Goal: Task Accomplishment & Management: Manage account settings

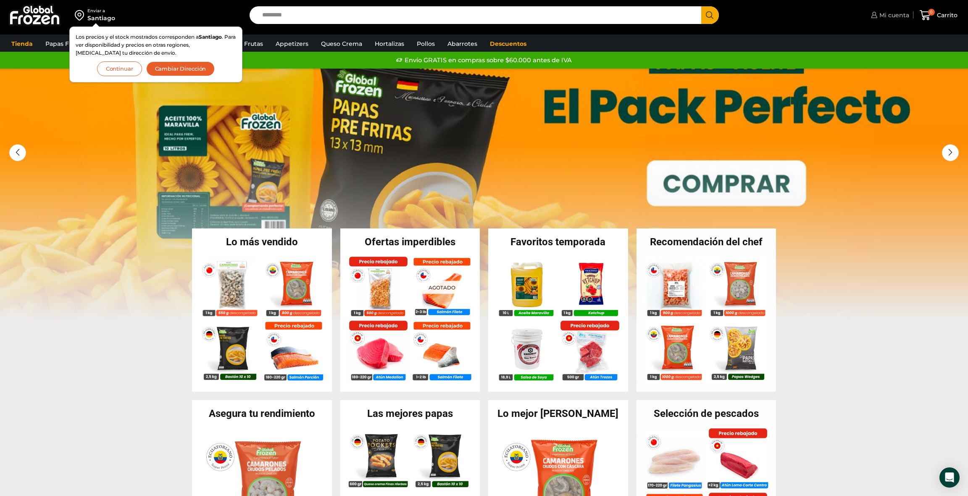
click at [897, 15] on span "Mi cuenta" at bounding box center [894, 15] width 32 height 8
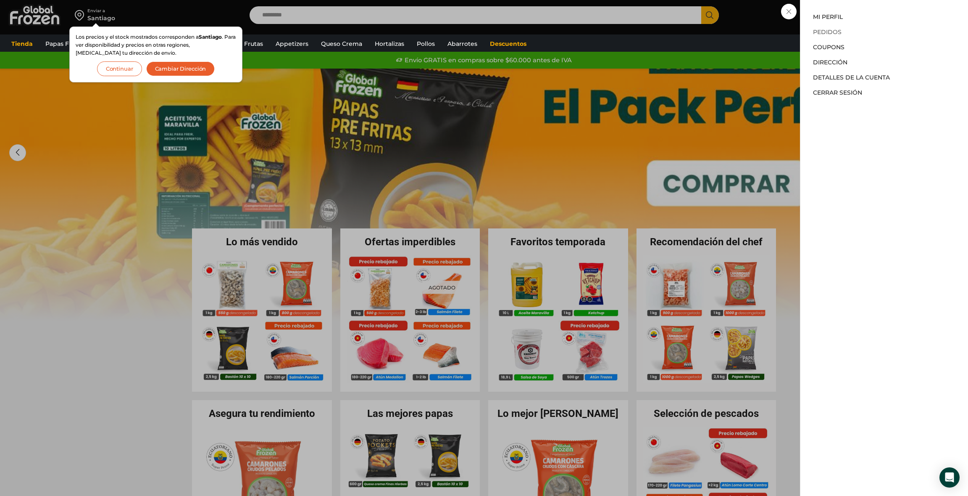
click at [826, 28] on link "Pedidos" at bounding box center [827, 32] width 29 height 8
click at [825, 30] on link "Pedidos" at bounding box center [827, 32] width 29 height 8
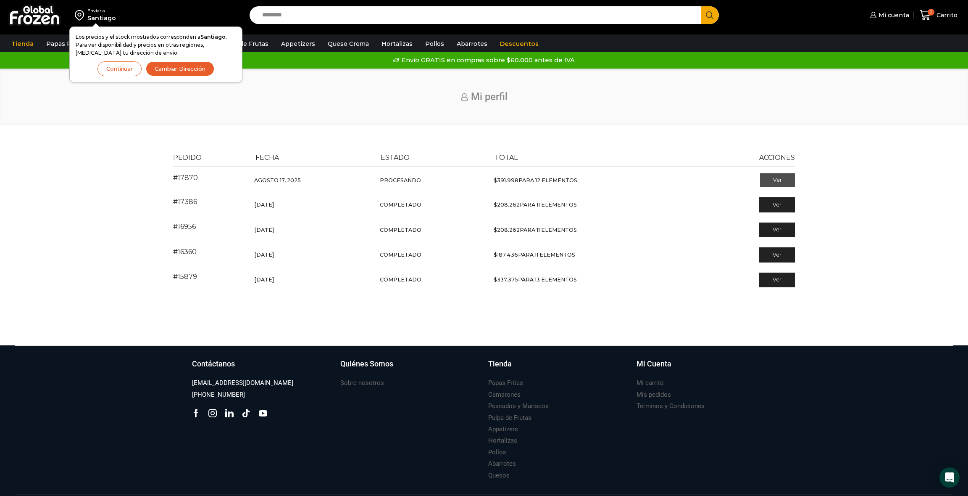
click at [778, 179] on link "Ver" at bounding box center [777, 180] width 35 height 14
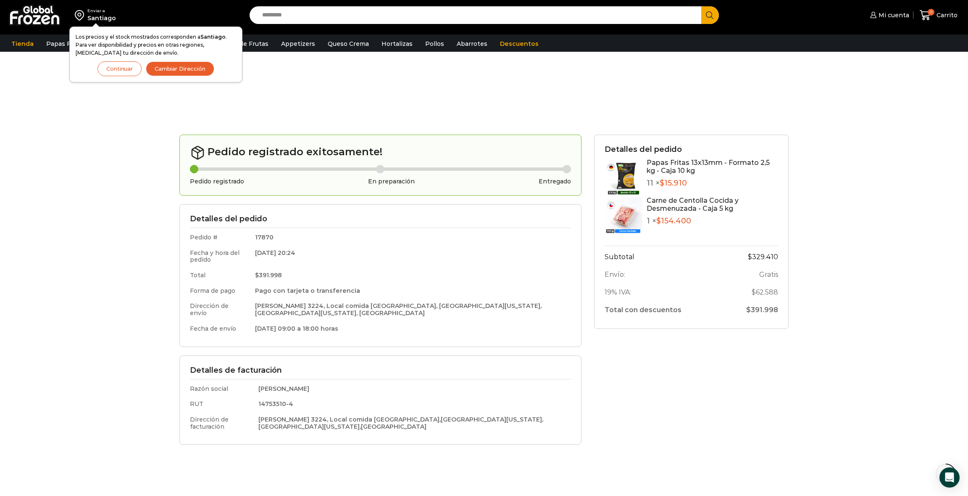
scroll to position [126, 0]
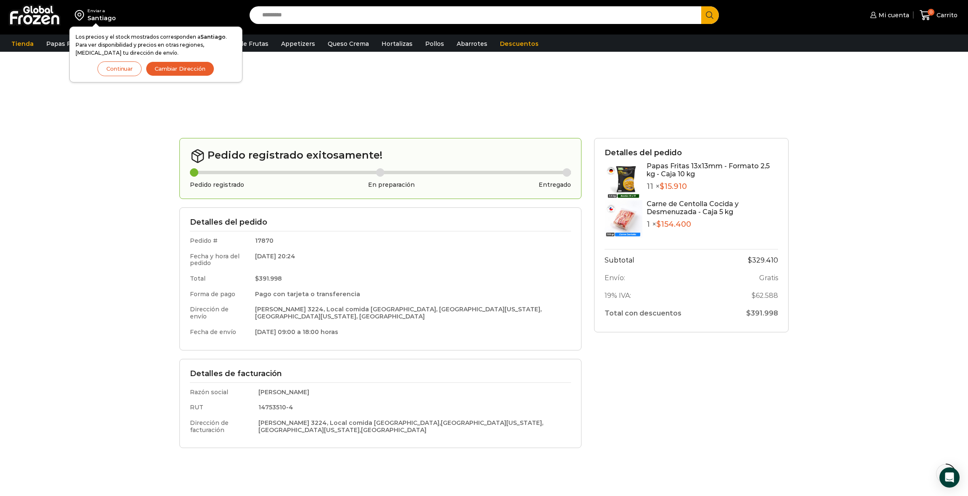
click at [113, 68] on button "Continuar" at bounding box center [120, 68] width 44 height 15
